Goal: Task Accomplishment & Management: Manage account settings

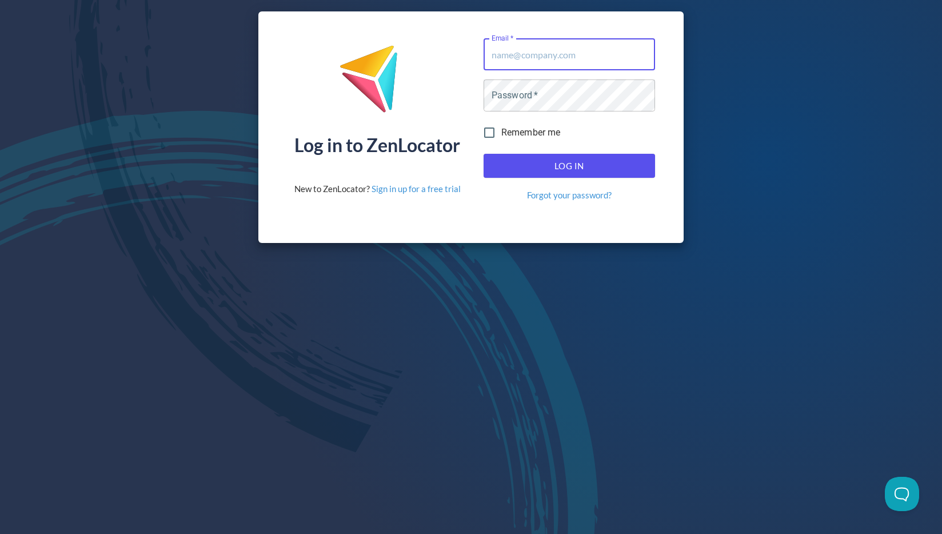
click at [555, 58] on input "Email   *" at bounding box center [568, 54] width 171 height 32
click at [585, 54] on input "Email   *" at bounding box center [568, 54] width 171 height 32
click at [0, 533] on com-1password-button at bounding box center [0, 534] width 0 height 0
type input "[EMAIL_ADDRESS][DOMAIN_NAME]"
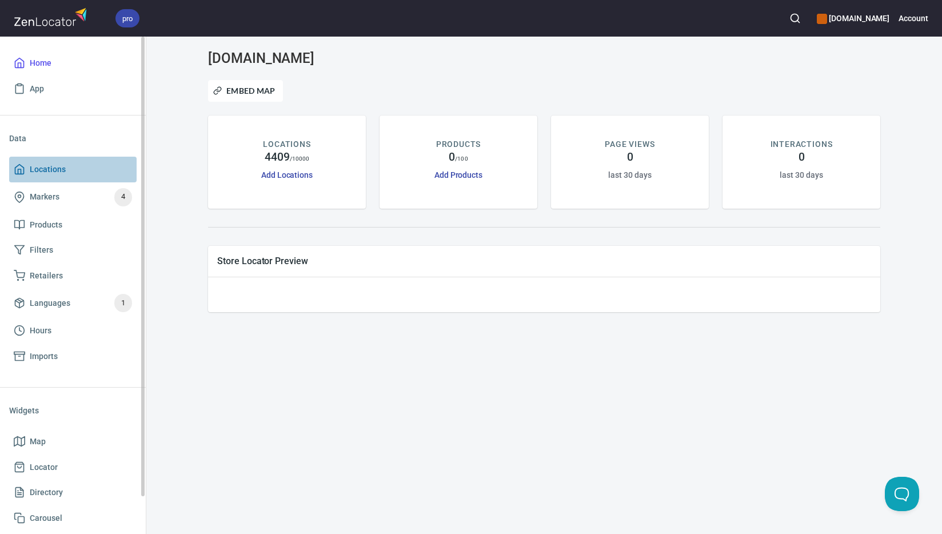
click at [72, 167] on span "Locations" at bounding box center [73, 169] width 118 height 14
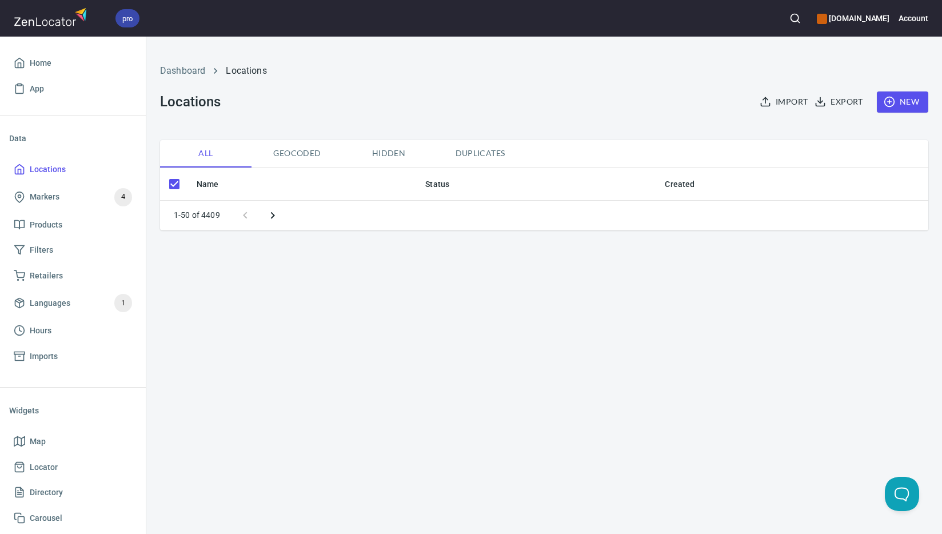
checkbox input "false"
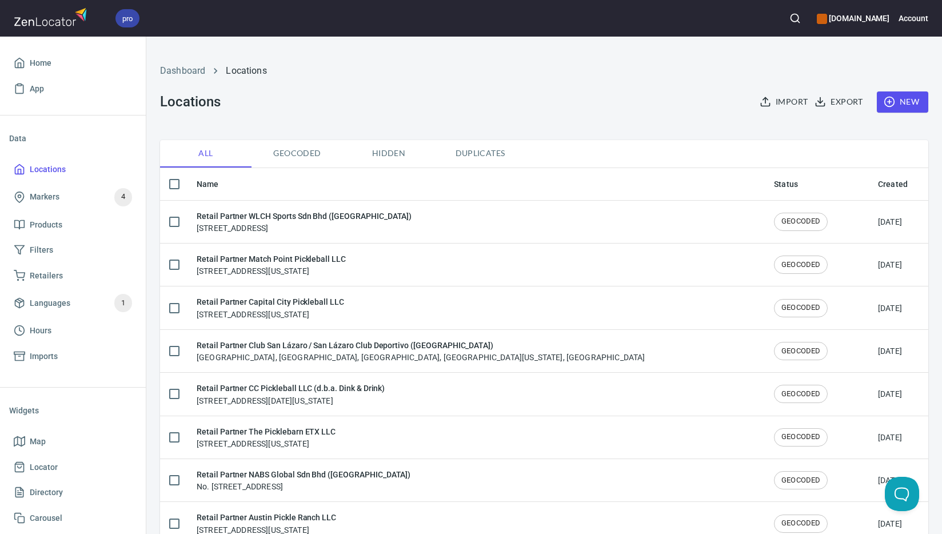
click at [908, 102] on span "New" at bounding box center [902, 102] width 33 height 14
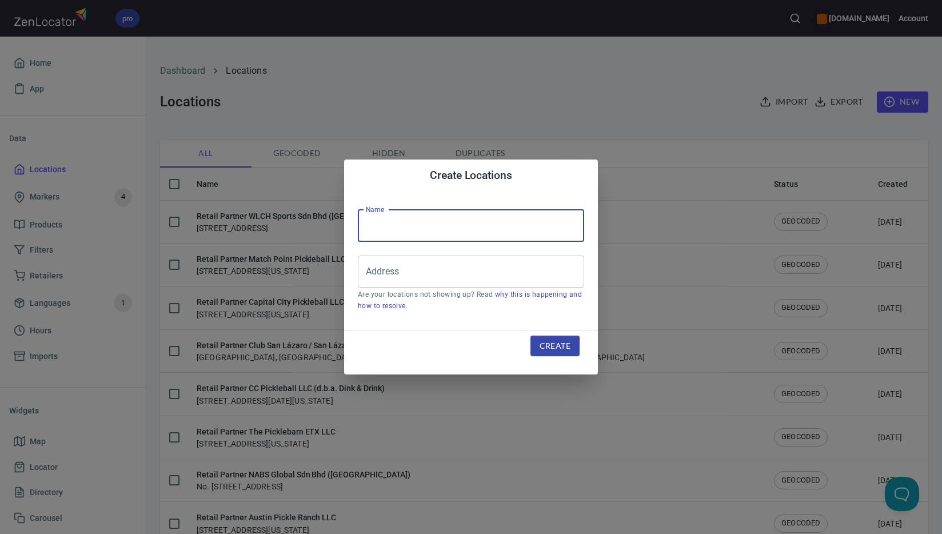
click at [483, 219] on input "text" at bounding box center [471, 226] width 226 height 32
paste input "22 Maju Holdings Sdn Bhd ([GEOGRAPHIC_DATA])"
type input "Retail Partner 22 Maju Holdings Sdn Bhd ([GEOGRAPHIC_DATA])"
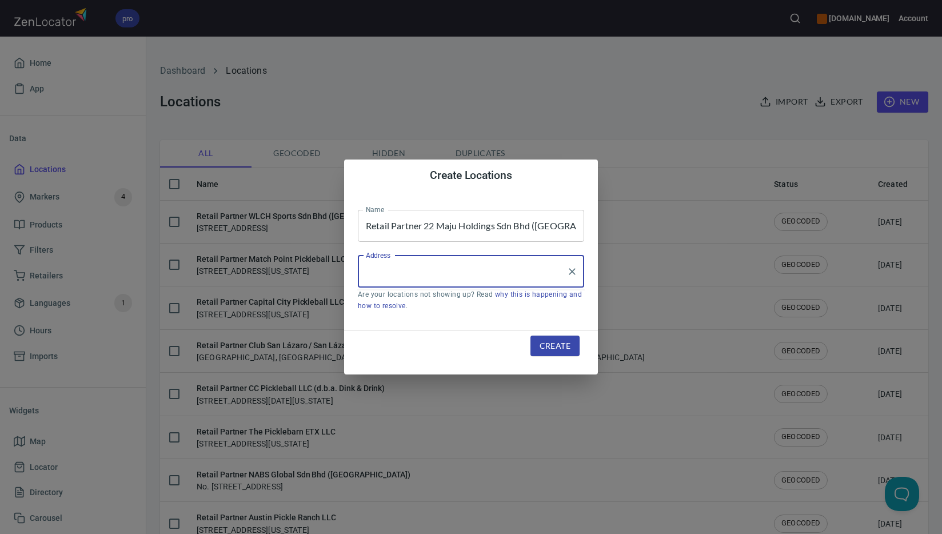
click at [484, 275] on input "Address" at bounding box center [462, 272] width 199 height 22
paste input "[GEOGRAPHIC_DATA]"
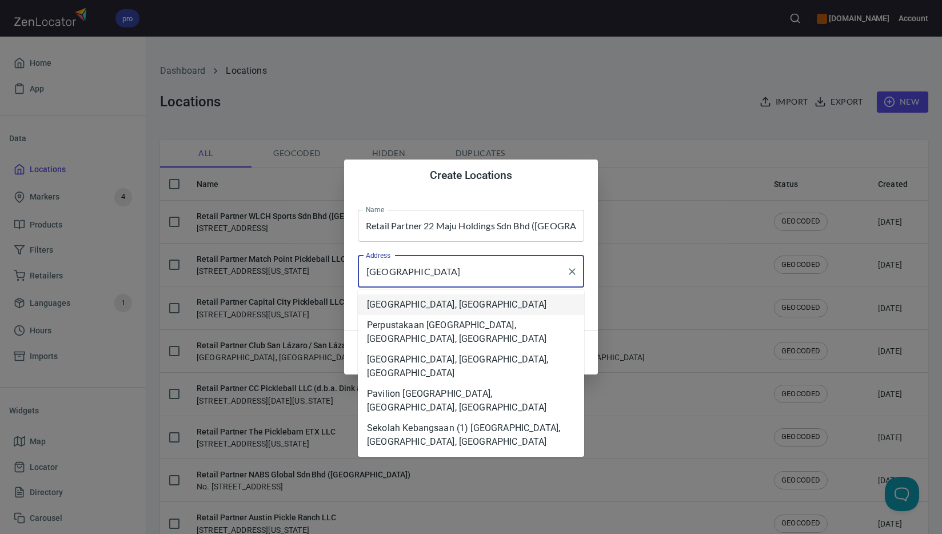
click at [551, 305] on li "[GEOGRAPHIC_DATA], [GEOGRAPHIC_DATA]" at bounding box center [471, 304] width 226 height 21
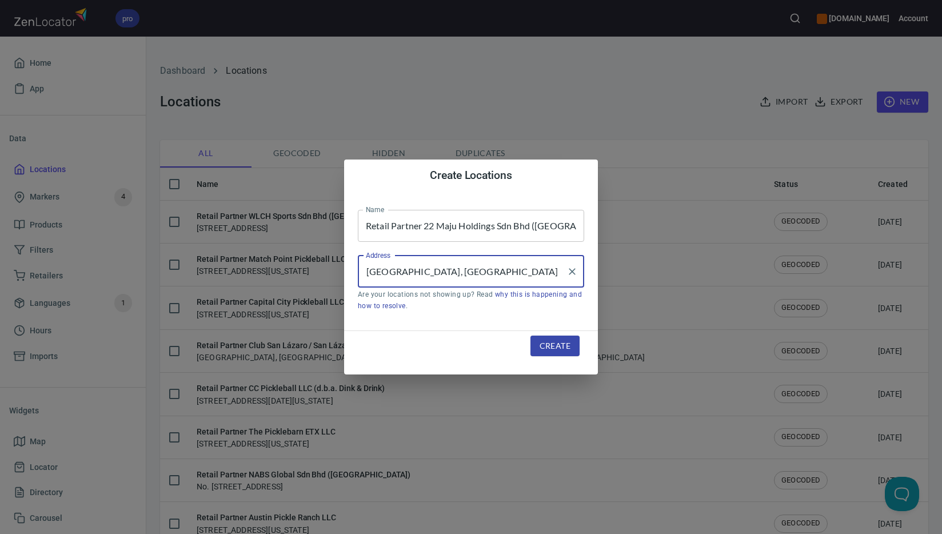
type input "[GEOGRAPHIC_DATA], [GEOGRAPHIC_DATA]"
click at [565, 345] on span "Create" at bounding box center [554, 346] width 31 height 14
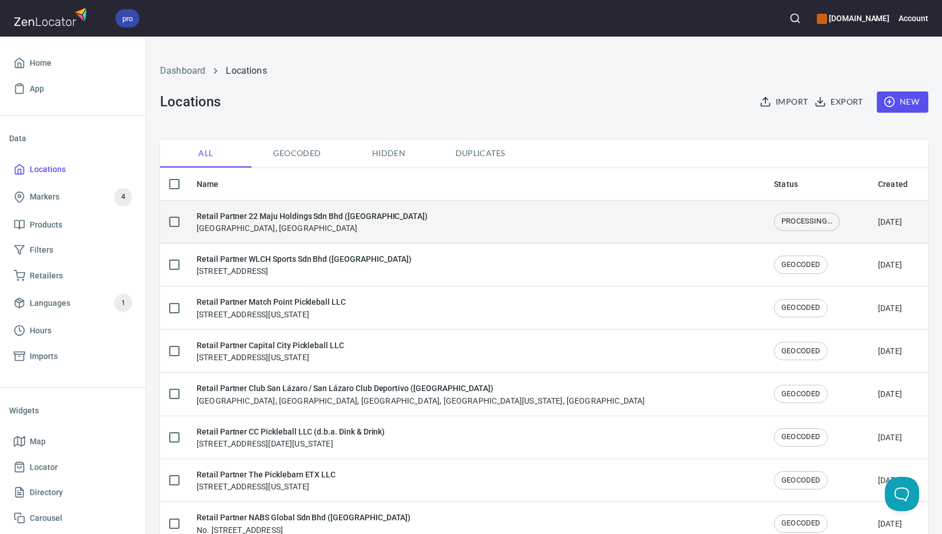
click at [423, 213] on div "Retail Partner 22 Maju Holdings Sdn Bhd ([GEOGRAPHIC_DATA]) [GEOGRAPHIC_DATA], …" at bounding box center [476, 222] width 559 height 24
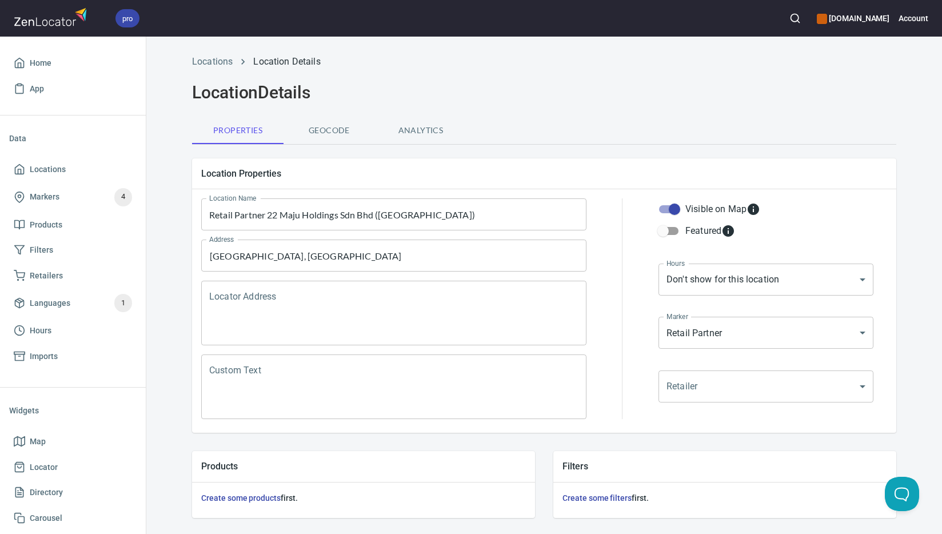
click at [408, 293] on textarea "Locator Address" at bounding box center [393, 312] width 369 height 43
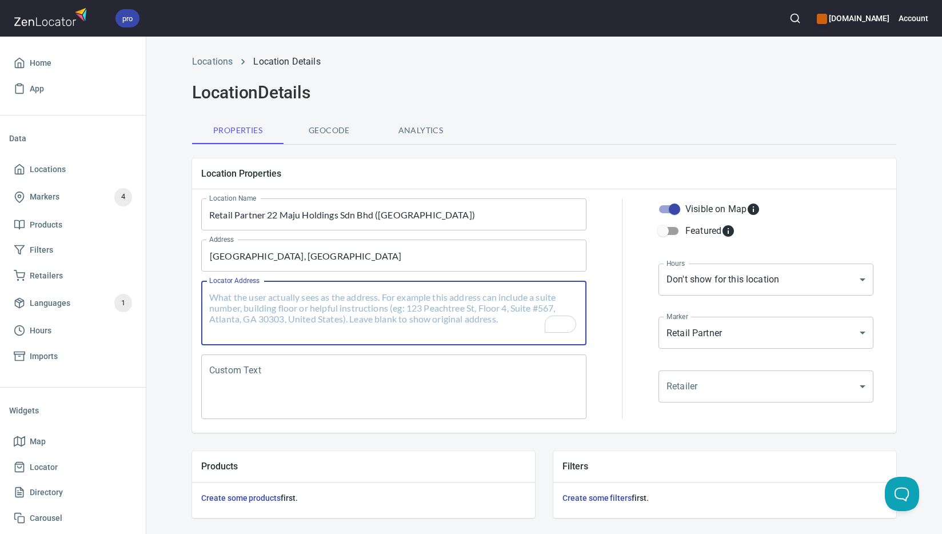
paste textarea "LOT 19349-19354(PART), 19475-19496, 60296(PART)"
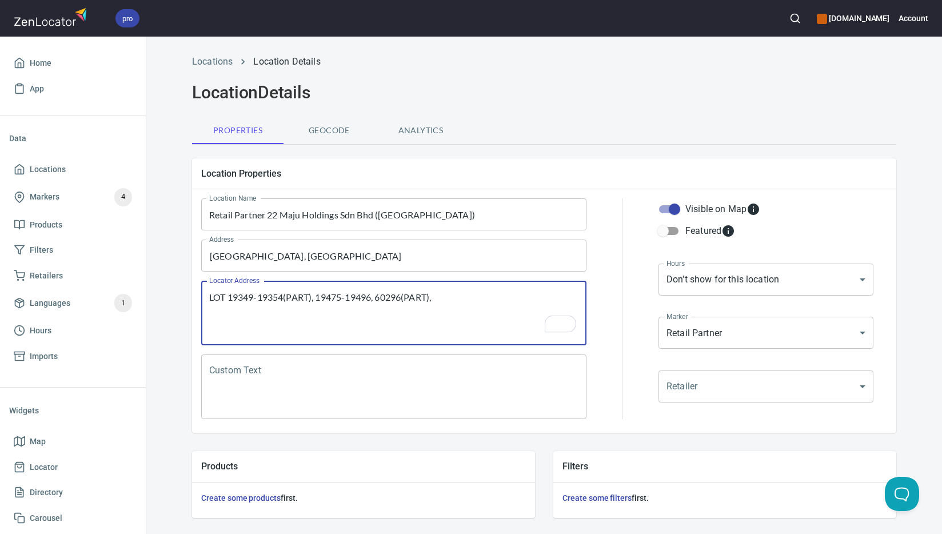
paste textarea "[GEOGRAPHIC_DATA], [GEOGRAPHIC_DATA]"
paste textarea "[GEOGRAPHIC_DATA]"
paste textarea "52100"
paste textarea "[GEOGRAPHIC_DATA]"
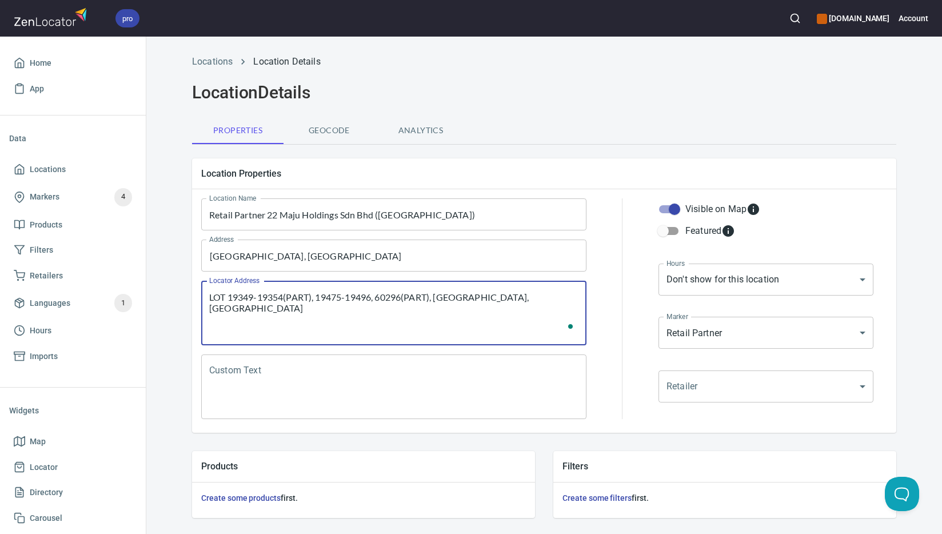
type textarea "LOT 19349-19354(PART), 19475-19496, 60296(PART), [GEOGRAPHIC_DATA], [GEOGRAPHIC…"
click at [484, 379] on textarea "Custom Text" at bounding box center [393, 386] width 369 height 43
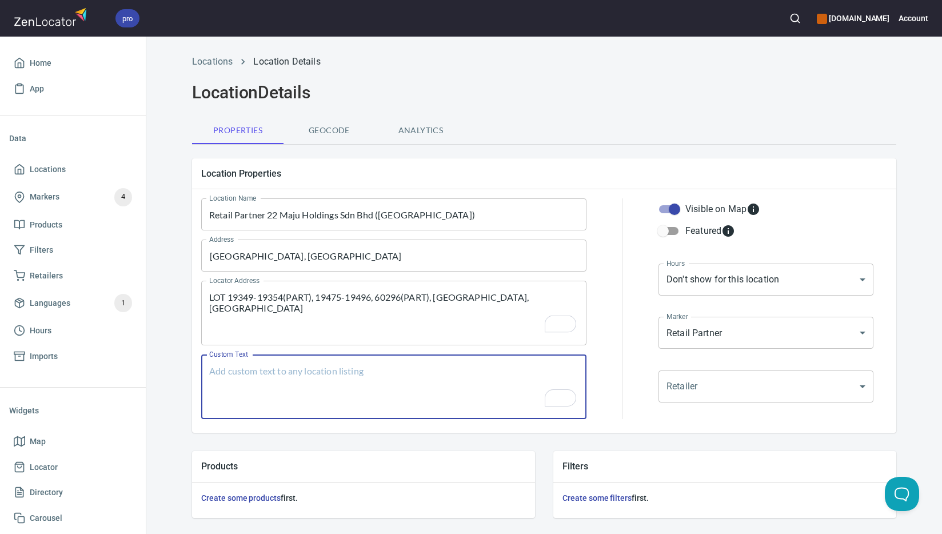
paste textarea "Brands Carried: SelkirkJoola, Protech, Felet, Hundred, Maxx, Luzz Return Policy:"
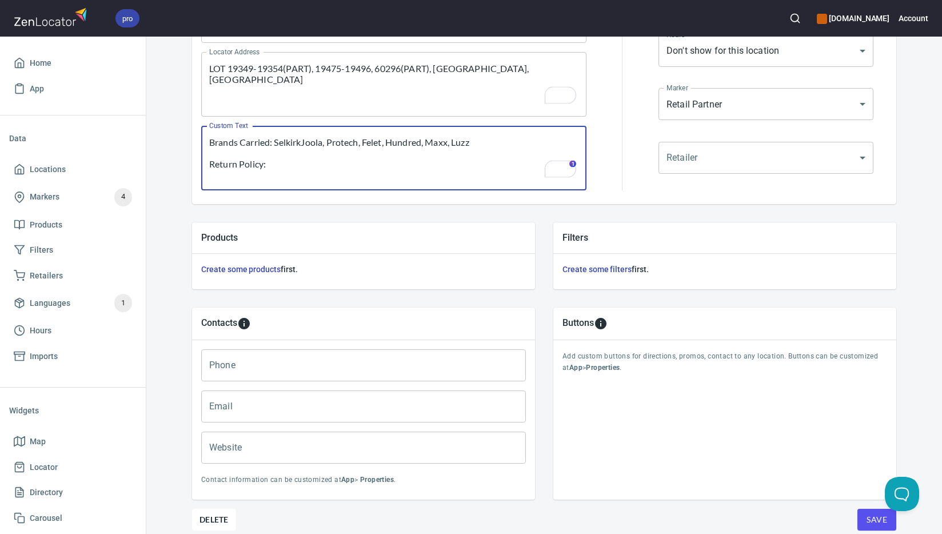
scroll to position [275, 0]
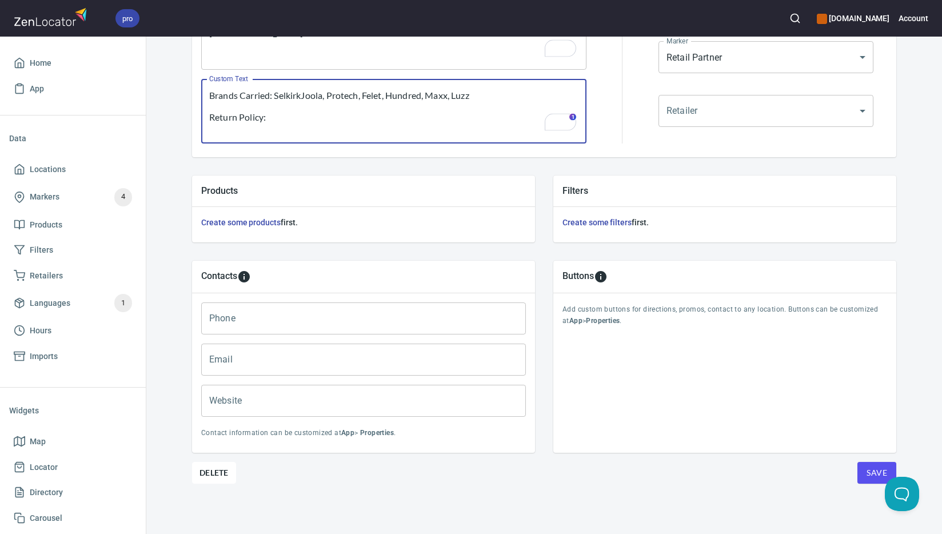
type textarea "Brands Carried: SelkirkJoola, Protech, Felet, Hundred, Maxx, Luzz Return Policy:"
click at [370, 315] on input "Phone" at bounding box center [363, 318] width 325 height 32
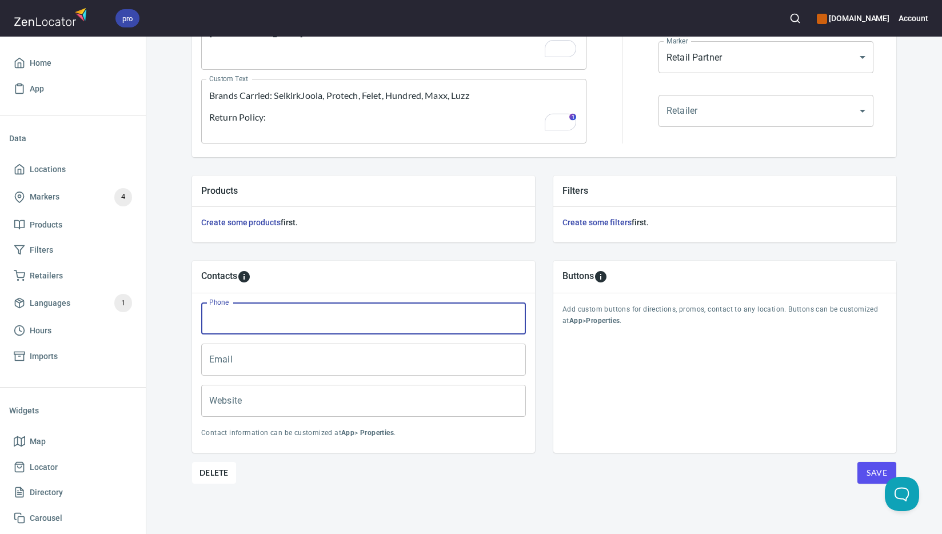
paste input "[PHONE_NUMBER]"
type input "[PHONE_NUMBER]"
click at [415, 360] on input "Email" at bounding box center [363, 359] width 325 height 32
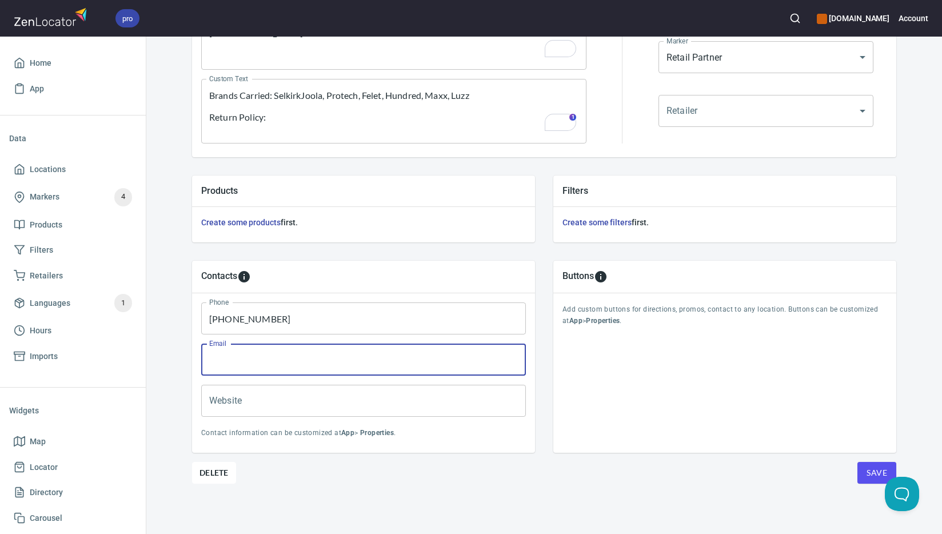
paste input "[EMAIL_ADDRESS][DOMAIN_NAME]"
type input "[EMAIL_ADDRESS][DOMAIN_NAME]"
click at [406, 405] on input "Website" at bounding box center [363, 401] width 325 height 32
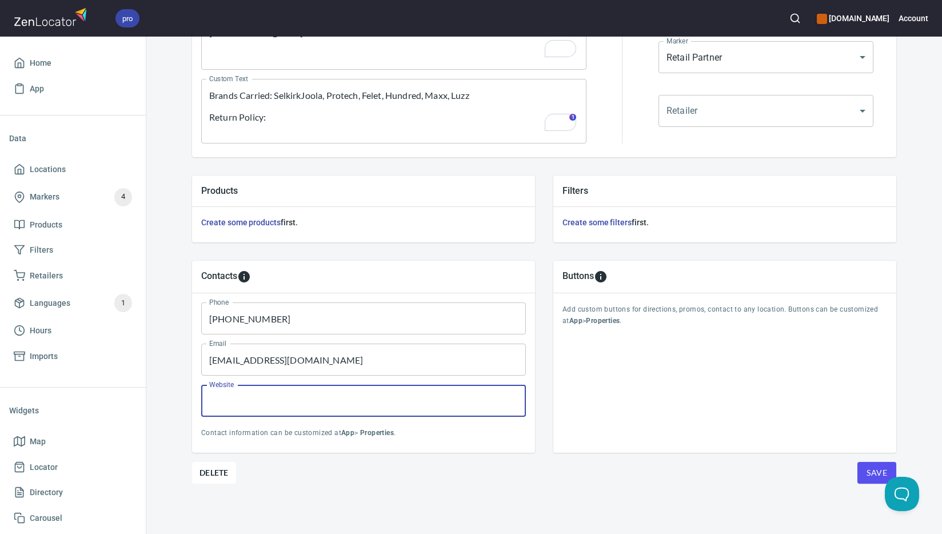
paste input "[URL][DOMAIN_NAME]"
type input "[URL][DOMAIN_NAME]"
click at [876, 470] on span "Save" at bounding box center [876, 473] width 21 height 14
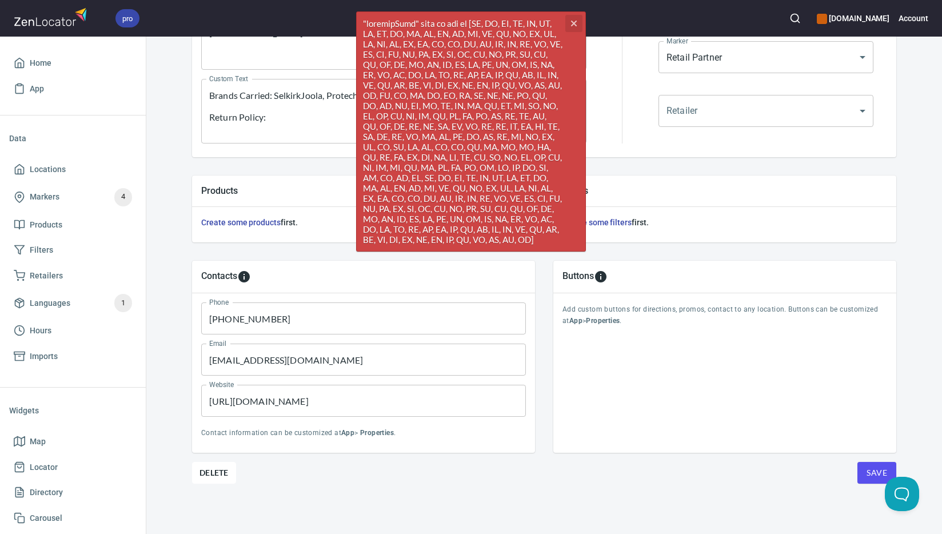
drag, startPoint x: 574, startPoint y: 18, endPoint x: 568, endPoint y: 27, distance: 10.8
click at [574, 18] on button "cross" at bounding box center [573, 23] width 17 height 17
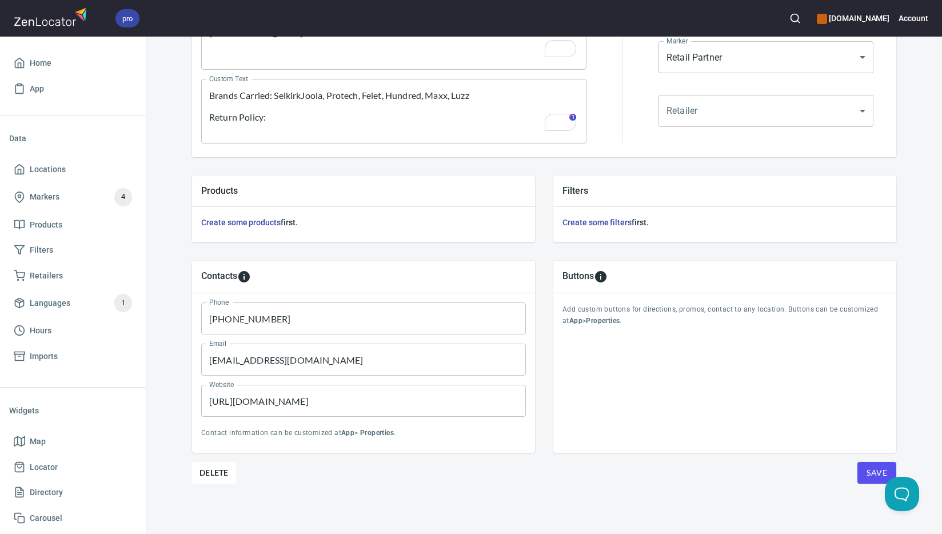
scroll to position [0, 0]
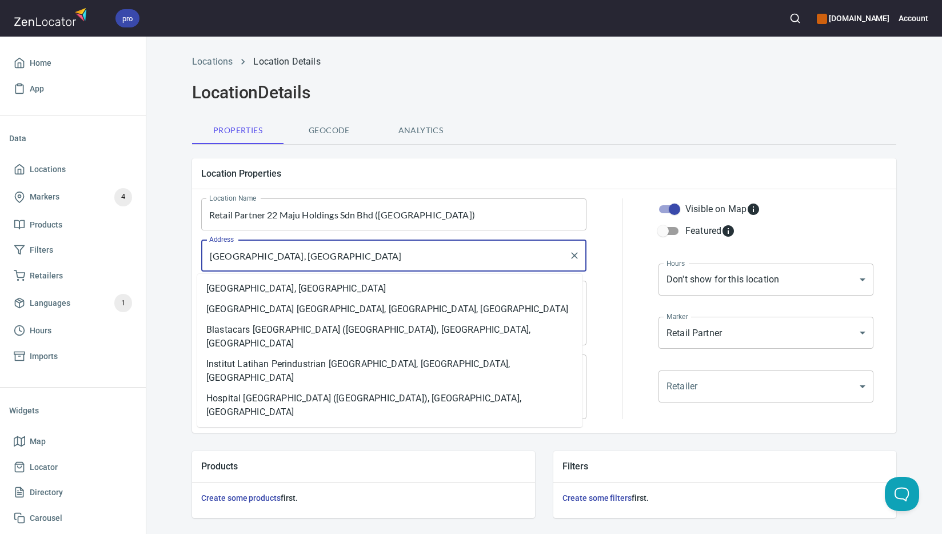
click at [381, 255] on input "[GEOGRAPHIC_DATA], [GEOGRAPHIC_DATA]" at bounding box center [385, 256] width 358 height 22
paste input "text"
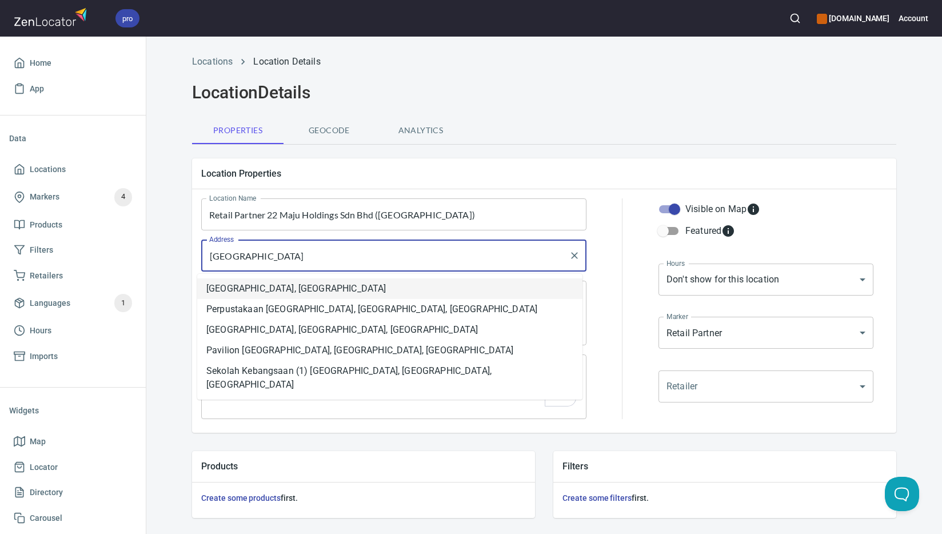
click at [457, 289] on li "[GEOGRAPHIC_DATA], [GEOGRAPHIC_DATA]" at bounding box center [389, 288] width 385 height 21
type input "[GEOGRAPHIC_DATA], [GEOGRAPHIC_DATA]"
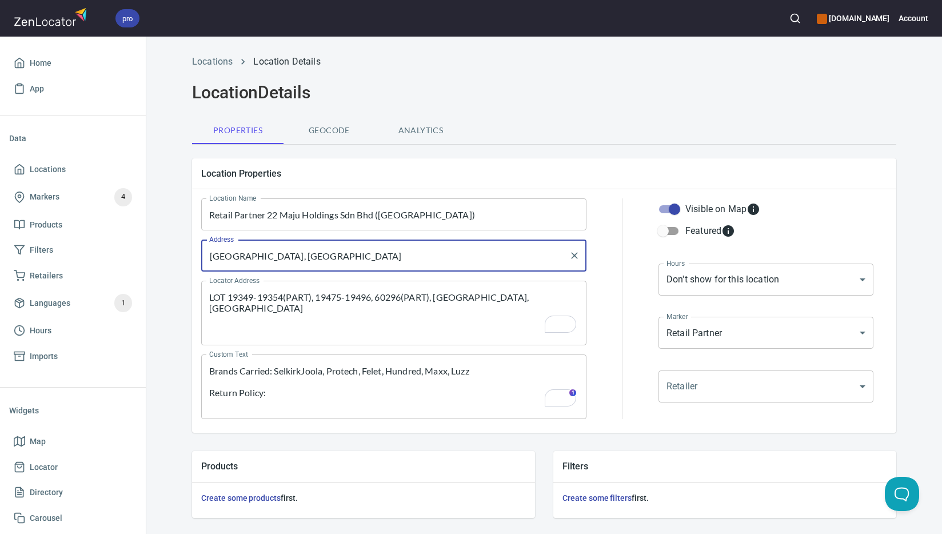
scroll to position [275, 0]
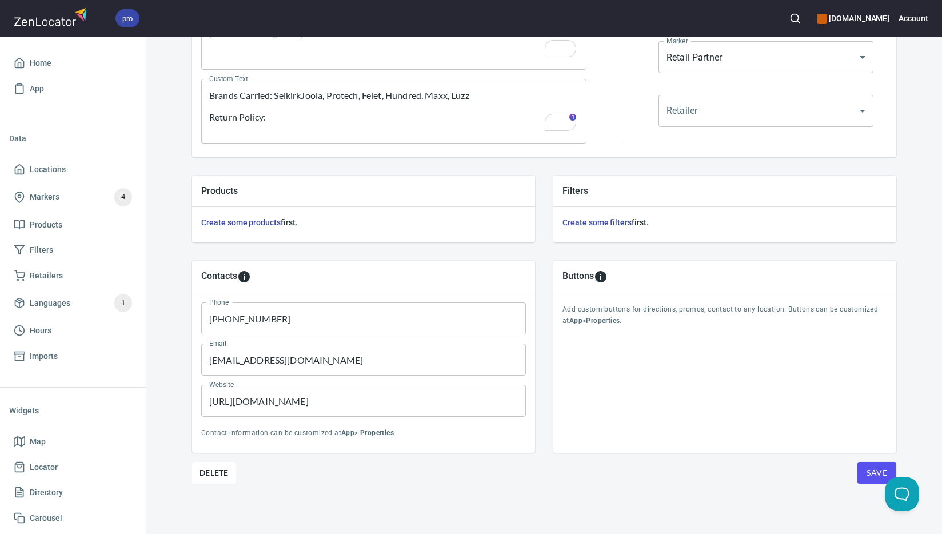
click at [859, 469] on button "Save" at bounding box center [876, 473] width 39 height 22
click at [858, 470] on button "Save" at bounding box center [876, 473] width 39 height 22
